Goal: Transaction & Acquisition: Subscribe to service/newsletter

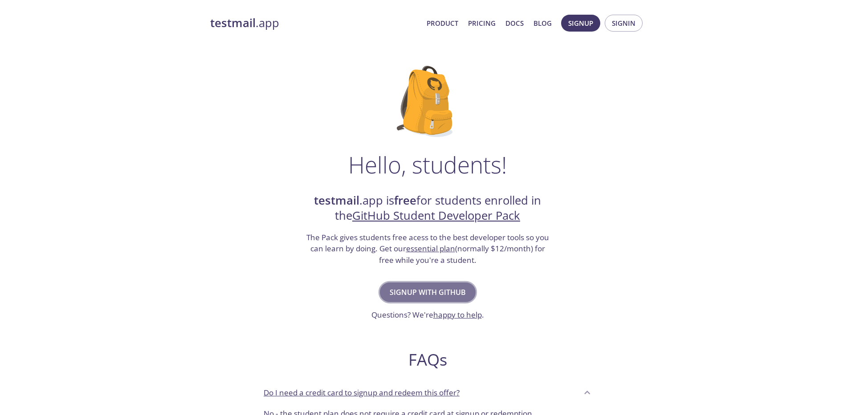
click at [436, 296] on span "Signup with GitHub" at bounding box center [427, 292] width 76 height 12
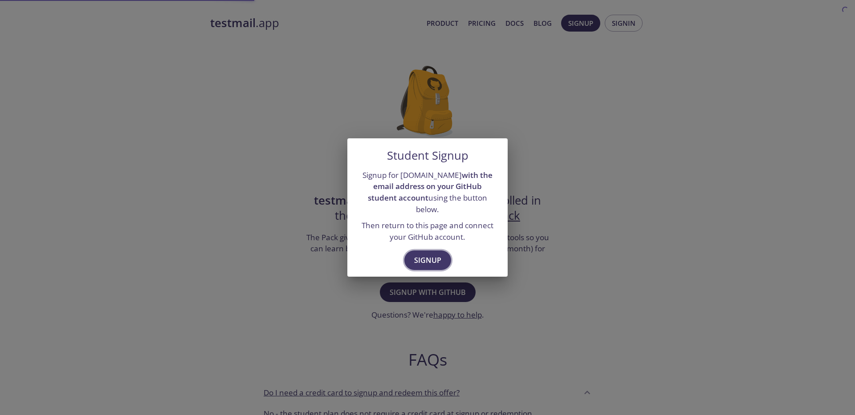
click at [426, 258] on span "Signup" at bounding box center [427, 260] width 27 height 12
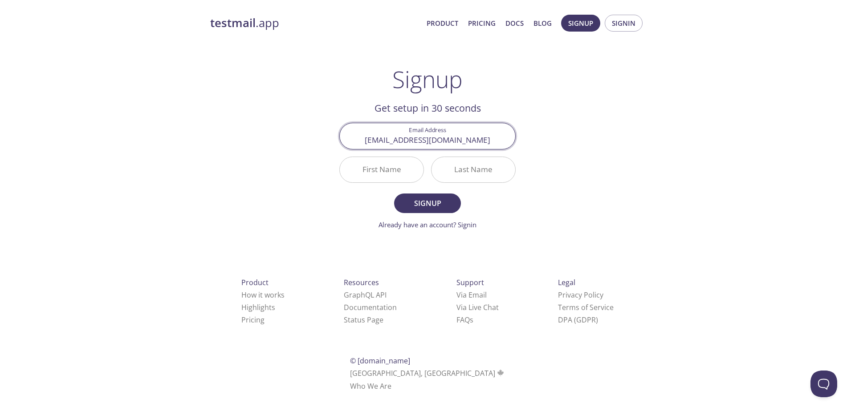
type input "[EMAIL_ADDRESS][DOMAIN_NAME]"
click at [393, 174] on input "First Name" at bounding box center [382, 169] width 84 height 25
type input "[PERSON_NAME]"
click at [481, 162] on input "Last Name" at bounding box center [473, 169] width 84 height 25
type input "Kagunda"
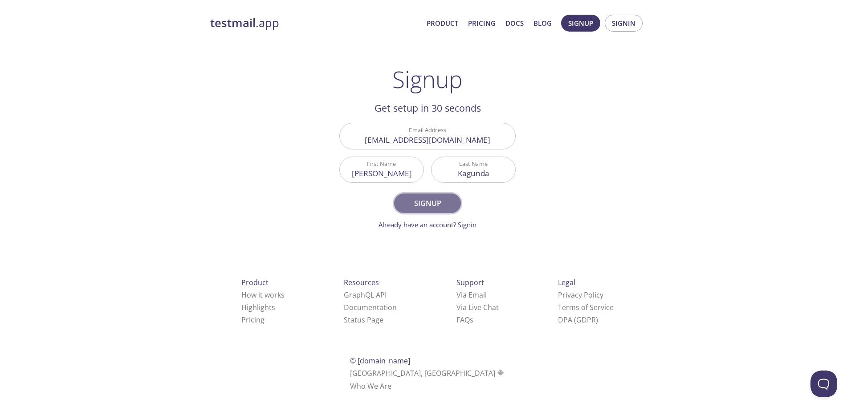
click at [446, 199] on span "Signup" at bounding box center [427, 203] width 47 height 12
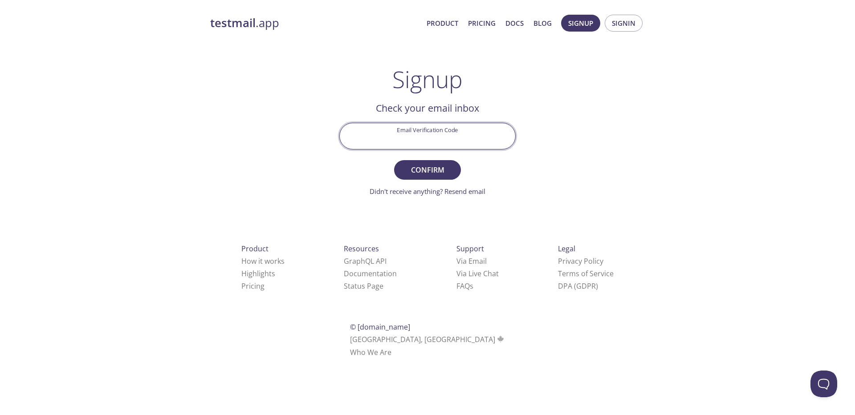
click at [425, 137] on input "Email Verification Code" at bounding box center [427, 135] width 175 height 25
type input "P7QXAK9"
click at [437, 166] on span "Confirm" at bounding box center [427, 170] width 47 height 12
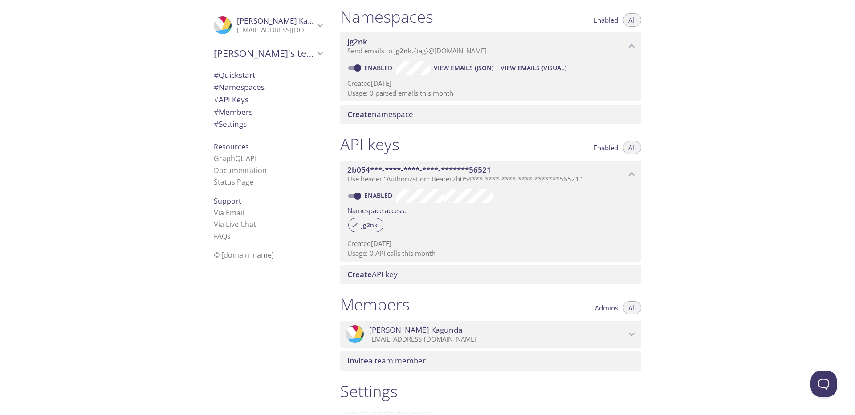
scroll to position [218, 0]
